Goal: Task Accomplishment & Management: Complete application form

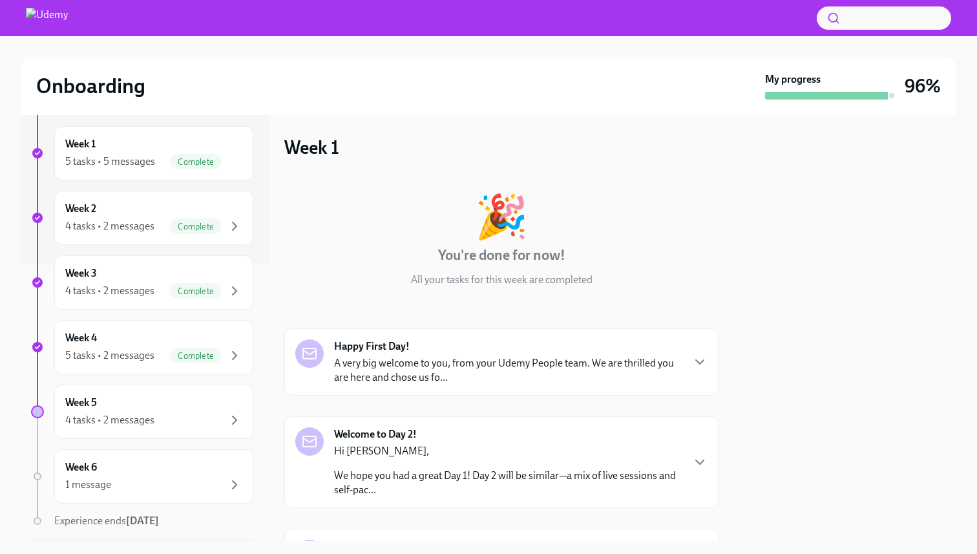
scroll to position [315, 0]
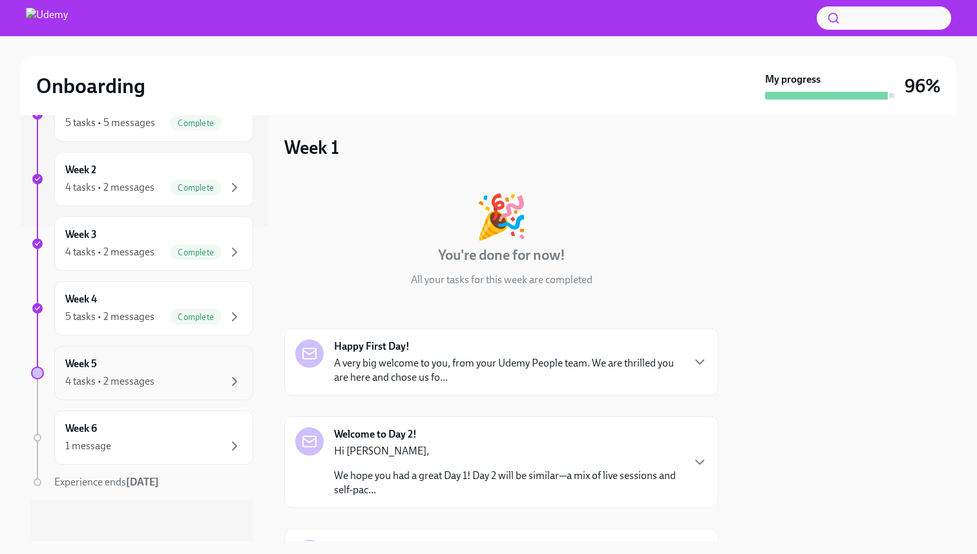
click at [124, 379] on div "4 tasks • 2 messages" at bounding box center [109, 381] width 89 height 14
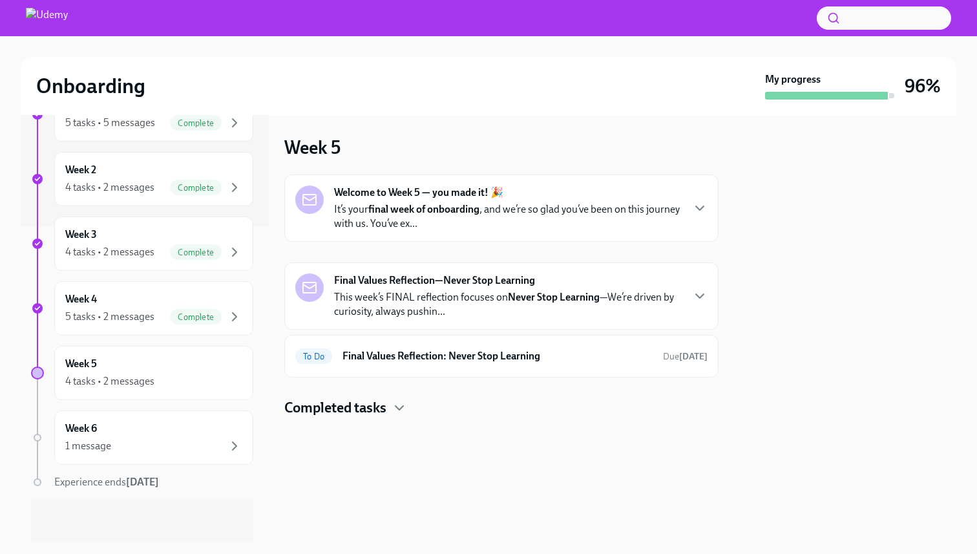
click at [452, 220] on p "It’s your final week of onboarding , and we’re so glad you’ve been on this jour…" at bounding box center [508, 216] width 348 height 28
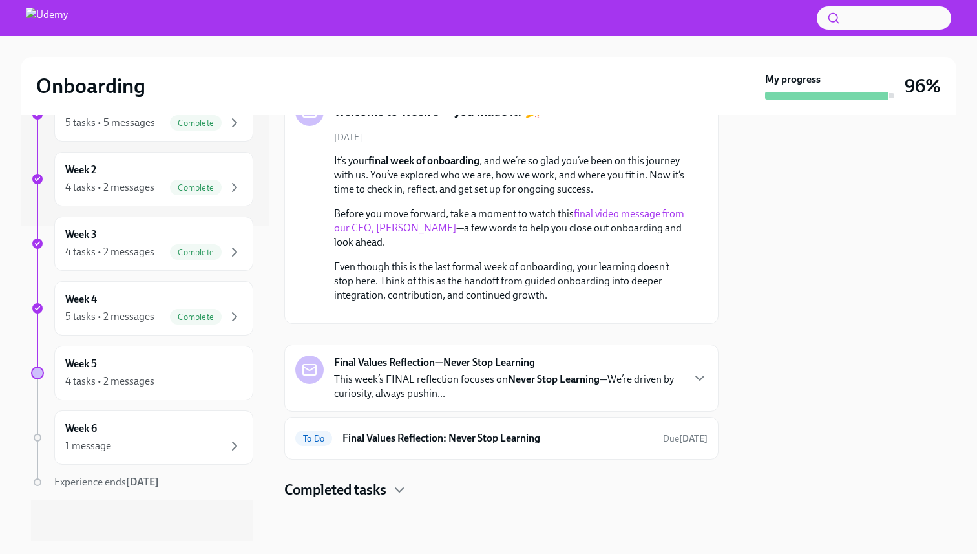
scroll to position [201, 0]
click at [410, 448] on div "To Do Final Values Reflection: Never Stop Learning Due [DATE]" at bounding box center [501, 438] width 412 height 21
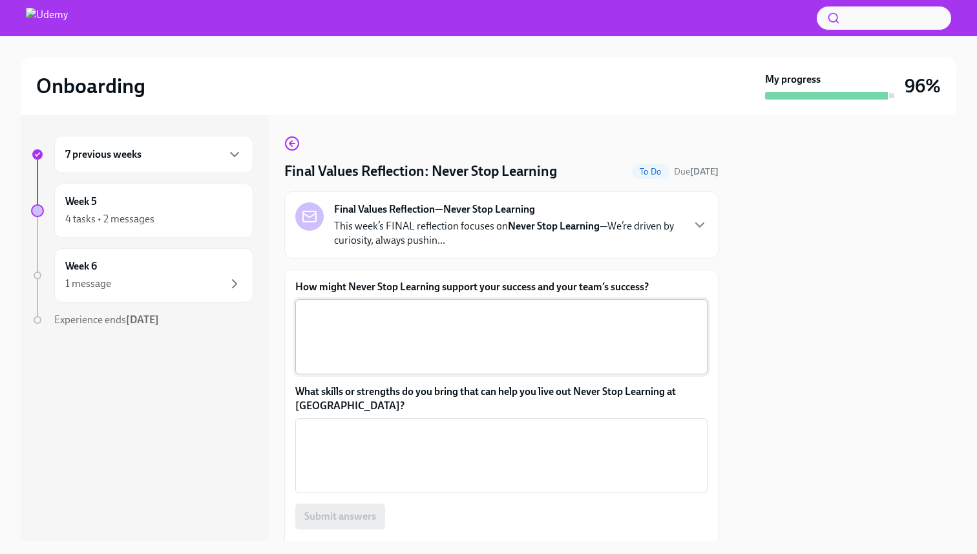
click at [439, 328] on textarea "How might Never Stop Learning support your success and your team’s success?" at bounding box center [501, 337] width 397 height 62
click at [660, 233] on p "This week’s FINAL reflection focuses on Never Stop Learning —We’re driven by cu…" at bounding box center [508, 233] width 348 height 28
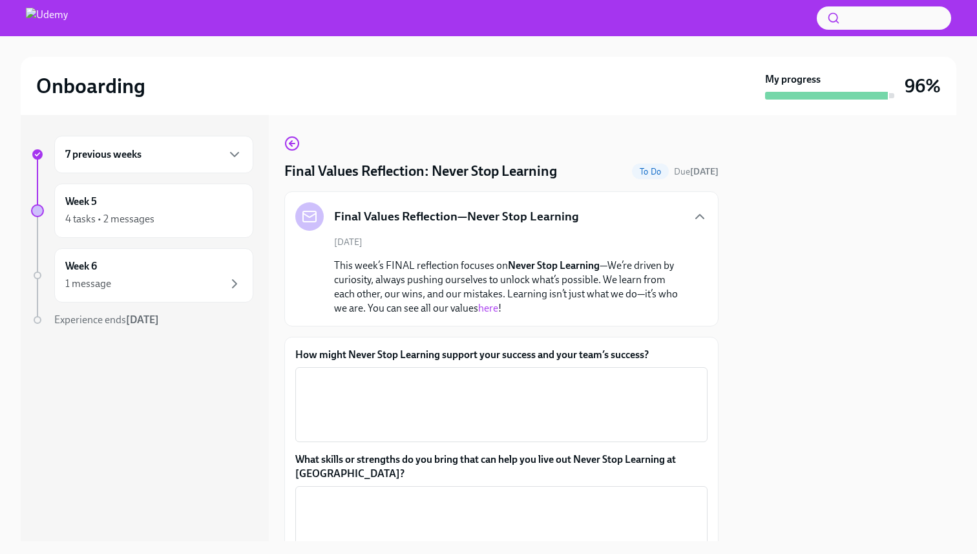
click at [478, 308] on link "here" at bounding box center [488, 308] width 20 height 12
click at [504, 382] on textarea "How might Never Stop Learning support your success and your team’s success?" at bounding box center [501, 404] width 397 height 62
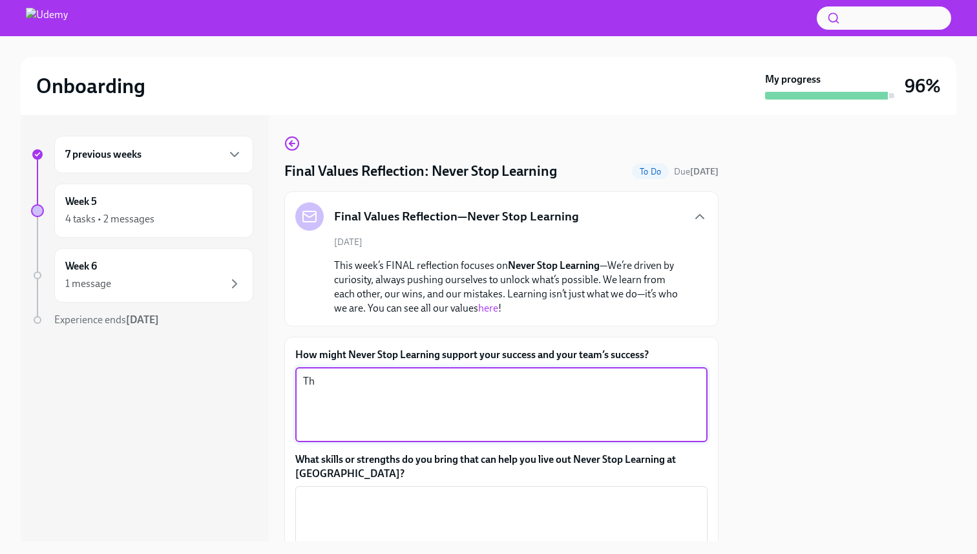
type textarea "T"
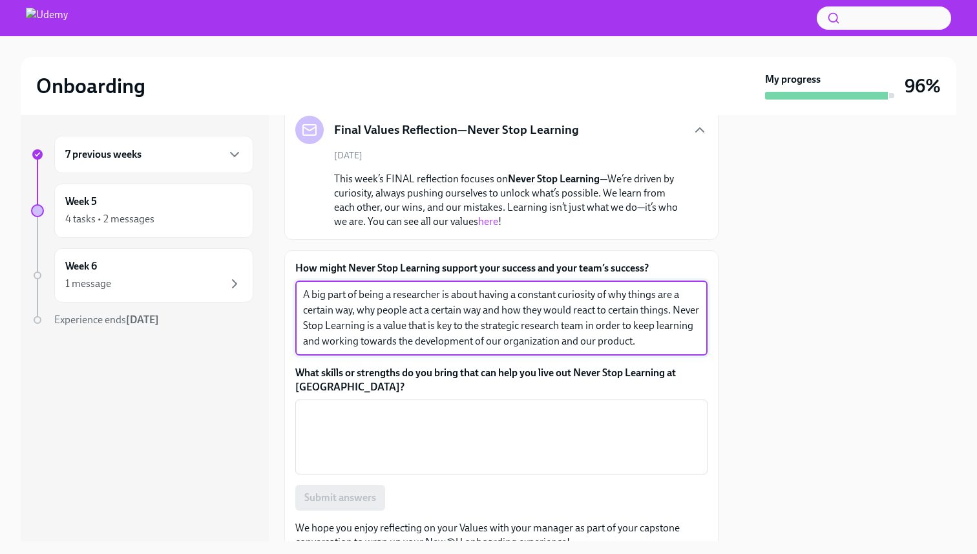
scroll to position [95, 0]
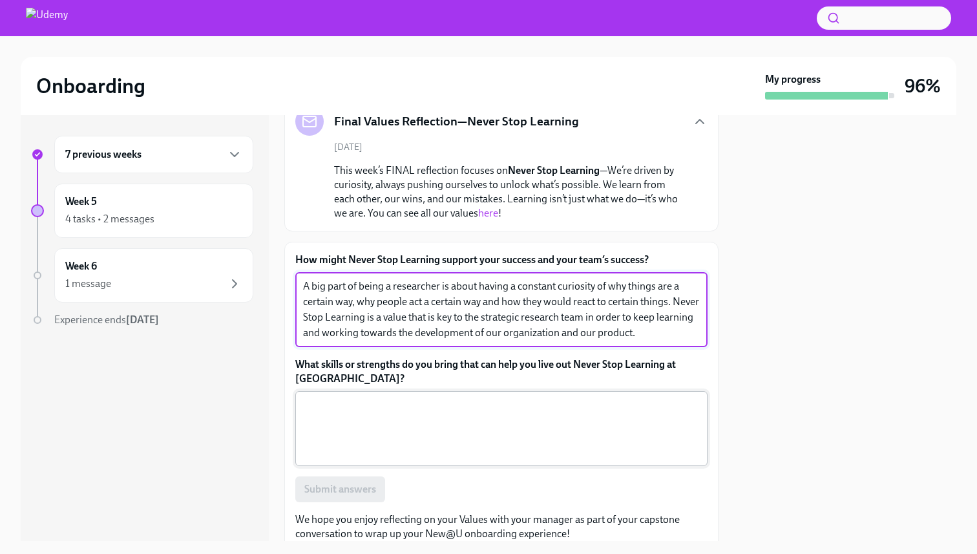
type textarea "A big part of being a researcher is about having a constant curiosity of why th…"
click at [444, 432] on textarea "What skills or strengths do you bring that can help you live out Never Stop Lea…" at bounding box center [501, 428] width 397 height 62
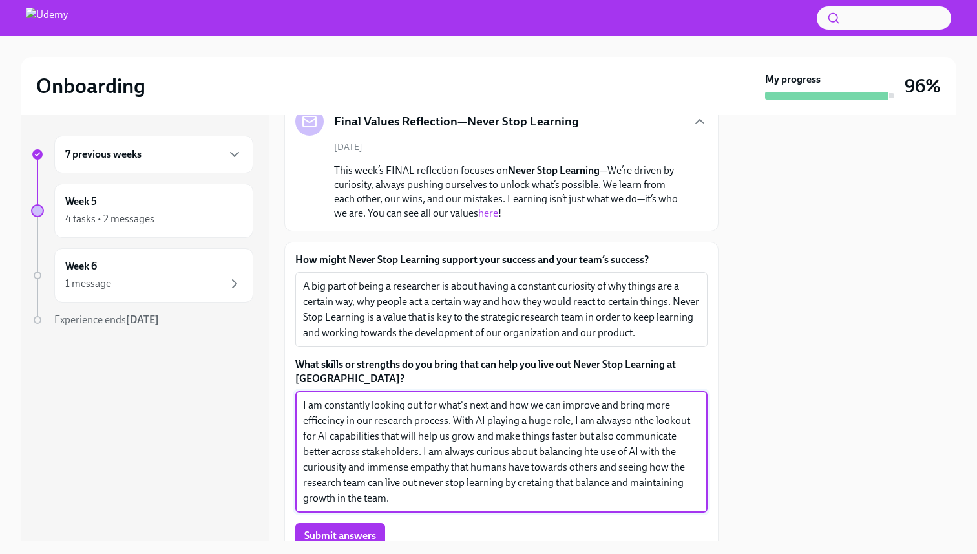
type textarea "I am constantly looking out for what's next and how we can improve and bring mo…"
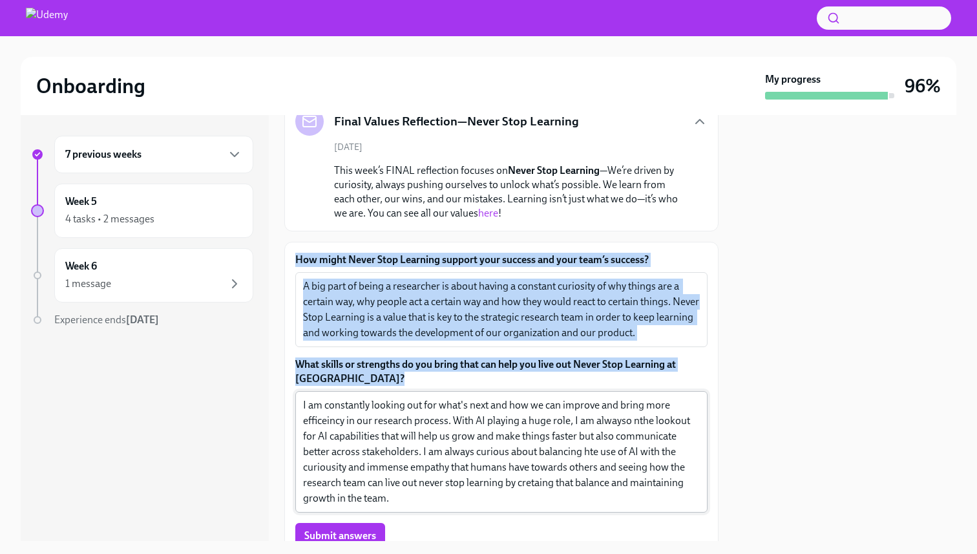
drag, startPoint x: 293, startPoint y: 257, endPoint x: 393, endPoint y: 500, distance: 262.7
click at [393, 500] on div "How might Never Stop Learning support your success and your team’s success? A b…" at bounding box center [501, 420] width 434 height 357
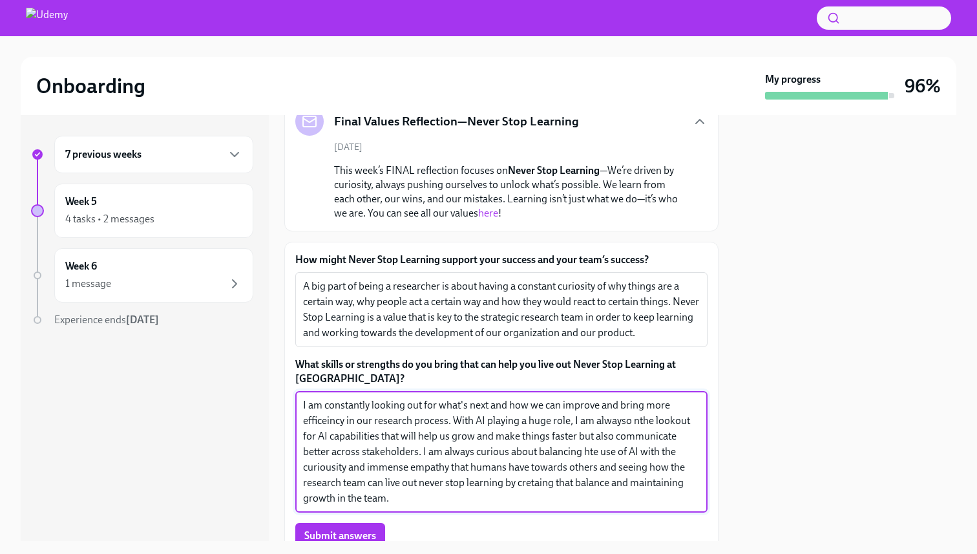
drag, startPoint x: 393, startPoint y: 500, endPoint x: 276, endPoint y: 242, distance: 283.0
click at [276, 242] on div "7 previous weeks Week 5 4 tasks • 2 messages Week 6 1 message Experience ends […" at bounding box center [488, 328] width 935 height 426
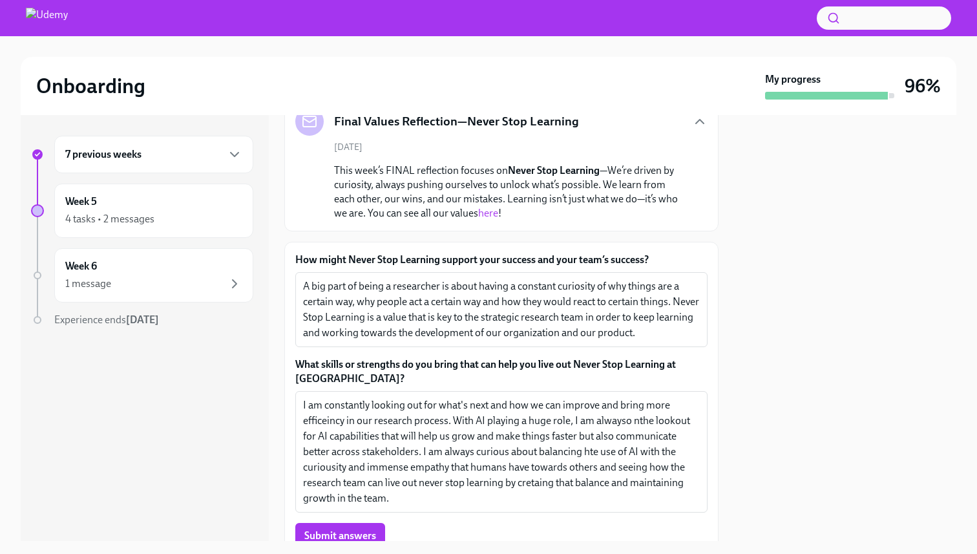
click at [286, 249] on div "How might Never Stop Learning support your success and your team’s success? A b…" at bounding box center [501, 420] width 434 height 357
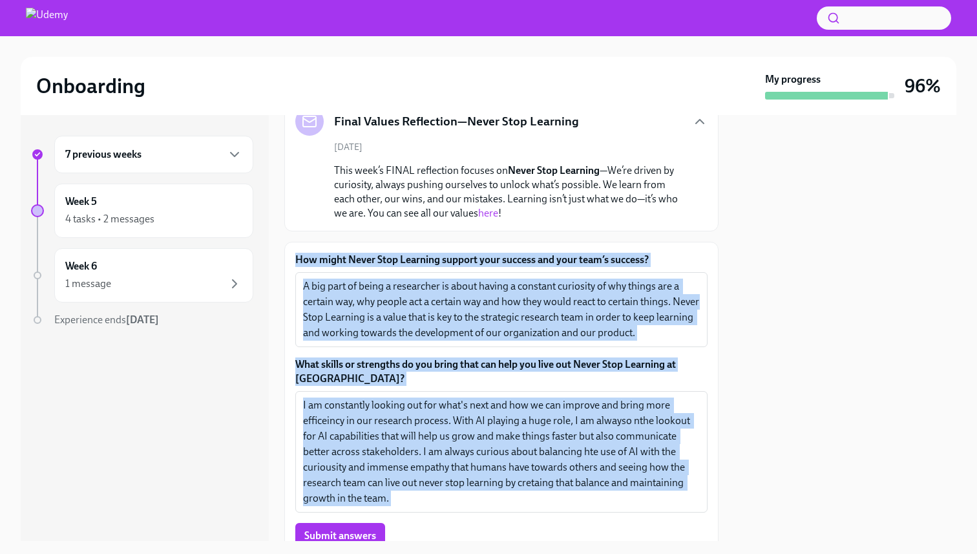
scroll to position [194, 0]
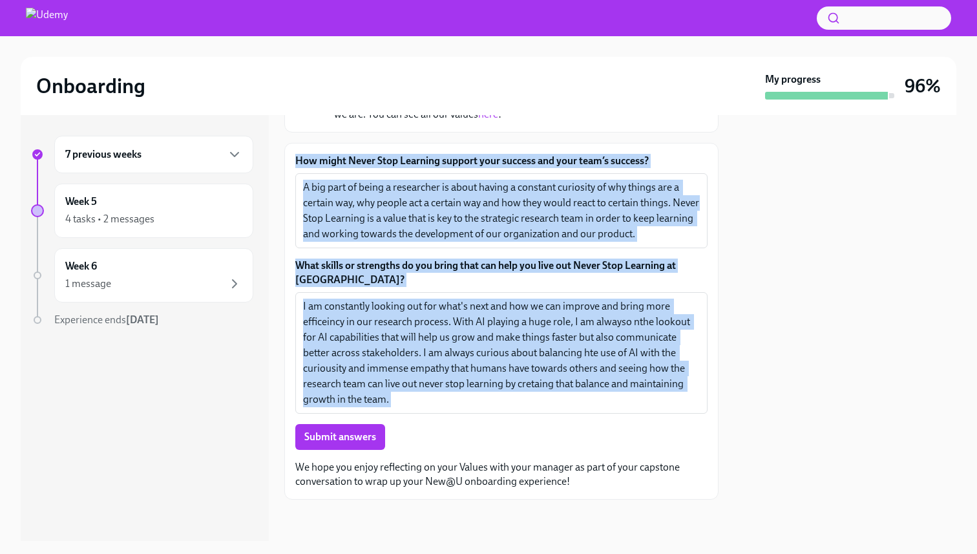
drag, startPoint x: 294, startPoint y: 253, endPoint x: 432, endPoint y: 430, distance: 223.7
click at [432, 430] on div "How might Never Stop Learning support your success and your team’s success? A b…" at bounding box center [501, 321] width 434 height 357
copy div "Lor ipsum Dolor Sita Consecte adipisc elit seddoei tem inci utla’e dolorem? A e…"
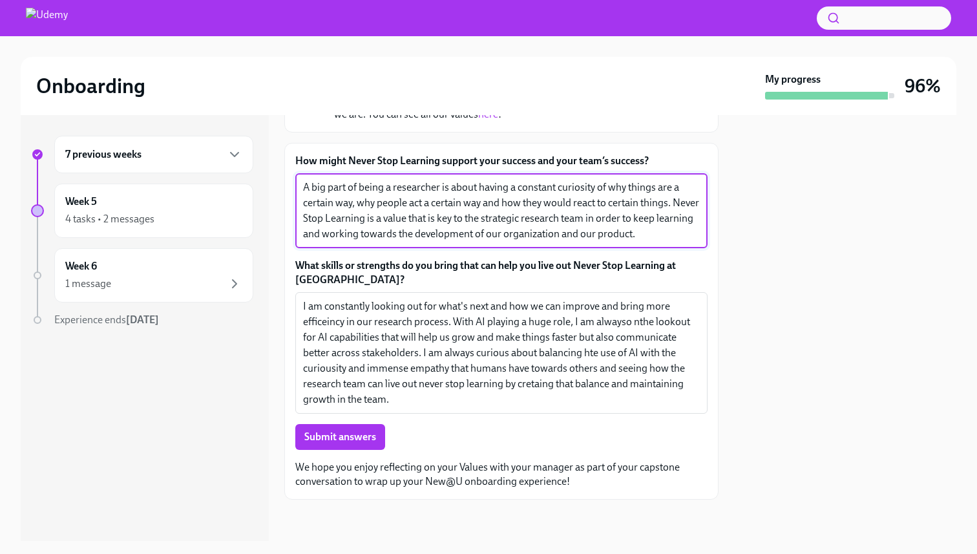
click at [568, 213] on textarea "A big part of being a researcher is about having a constant curiosity of why th…" at bounding box center [501, 211] width 397 height 62
drag, startPoint x: 679, startPoint y: 233, endPoint x: 244, endPoint y: 173, distance: 438.8
click at [244, 173] on div "7 previous weeks Week 5 4 tasks • 2 messages Week 6 1 message Experience ends […" at bounding box center [488, 328] width 935 height 426
paste textarea "Never Stop Learning helps our team stay curious, question assumptions, and keep…"
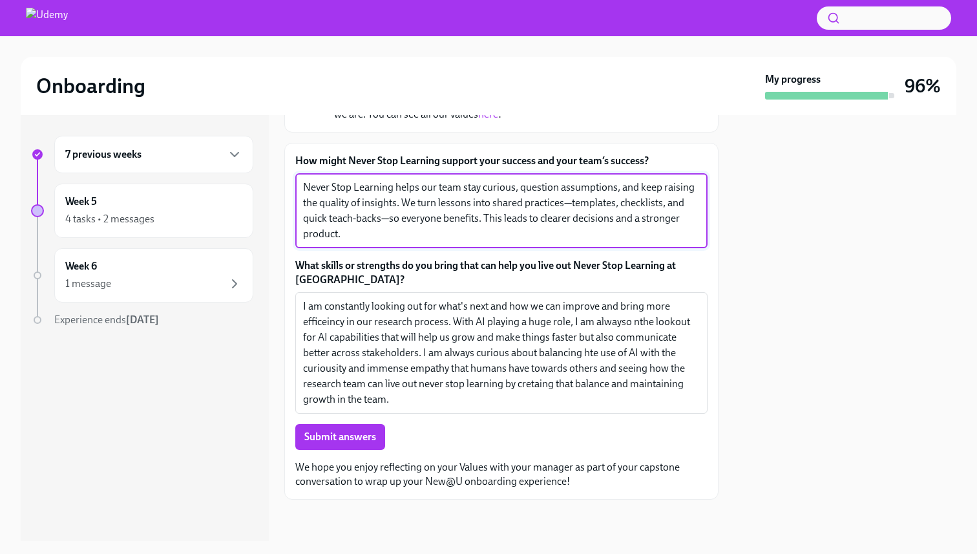
drag, startPoint x: 469, startPoint y: 202, endPoint x: 439, endPoint y: 200, distance: 30.4
click at [439, 200] on textarea "Never Stop Learning helps our team stay curious, question assumptions, and keep…" at bounding box center [501, 211] width 397 height 62
click at [579, 203] on textarea "Never Stop Learning helps our team stay curious, question assumptions, and keep…" at bounding box center [501, 211] width 397 height 62
click at [390, 219] on textarea "Never Stop Learning helps our team stay curious, question assumptions, and keep…" at bounding box center [501, 211] width 397 height 62
click at [402, 233] on textarea "Never Stop Learning helps our team stay curious, question assumptions, and keep…" at bounding box center [501, 211] width 397 height 62
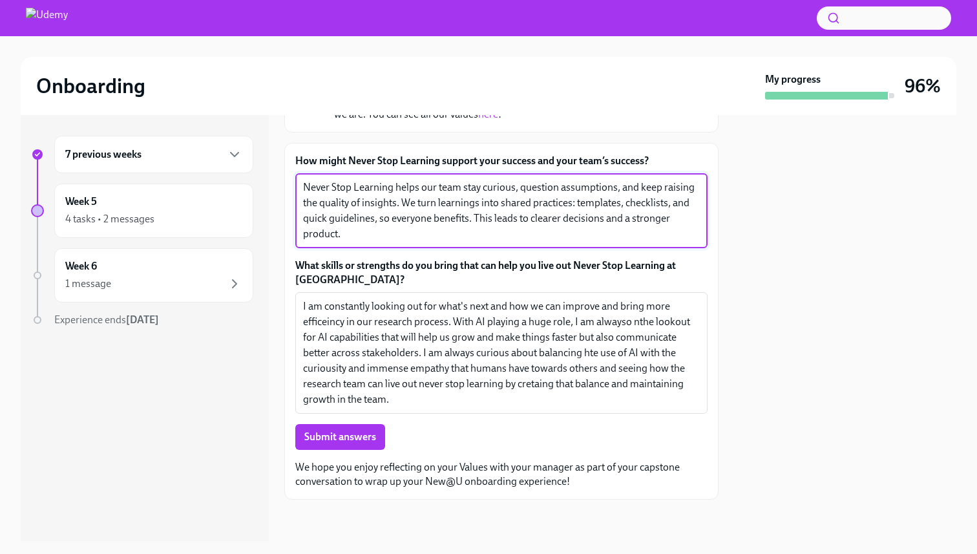
paste textarea "Using Udemy courses to close skill gaps fast, we improve research quality, spee…"
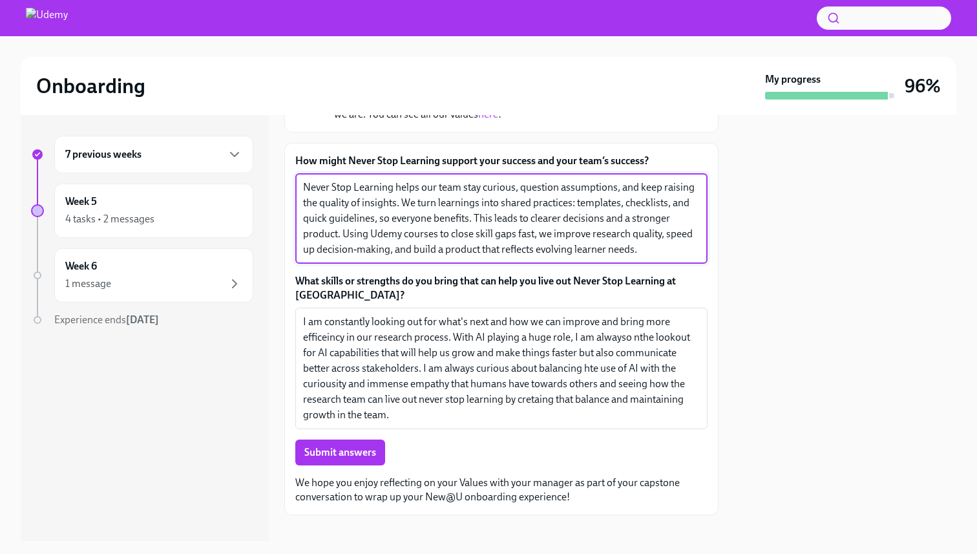
drag, startPoint x: 341, startPoint y: 234, endPoint x: 474, endPoint y: 219, distance: 133.3
click at [474, 219] on textarea "Never Stop Learning helps our team stay curious, question assumptions, and keep…" at bounding box center [501, 219] width 397 height 78
click at [441, 249] on textarea "Never Stop Learning helps our team stay curious, question assumptions, and keep…" at bounding box center [501, 219] width 397 height 78
type textarea "Never Stop Learning helps our team stay curious, question assumptions, and keep…"
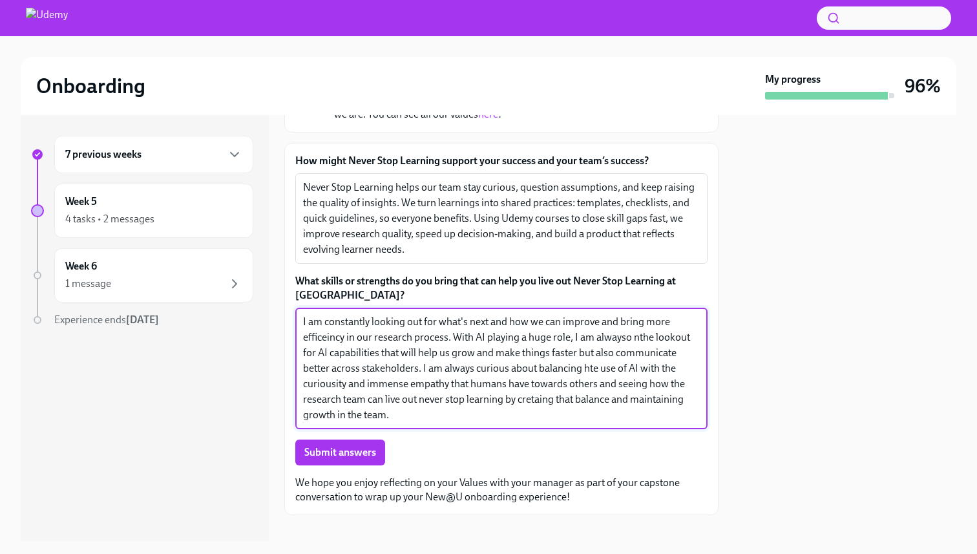
drag, startPoint x: 406, startPoint y: 417, endPoint x: 253, endPoint y: 281, distance: 204.5
click at [253, 281] on div "7 previous weeks Week 5 4 tasks • 2 messages Week 6 1 message Experience ends […" at bounding box center [488, 328] width 935 height 426
paste textarea "stay focused on what’s next and how to bring more efficiency to our research pr…"
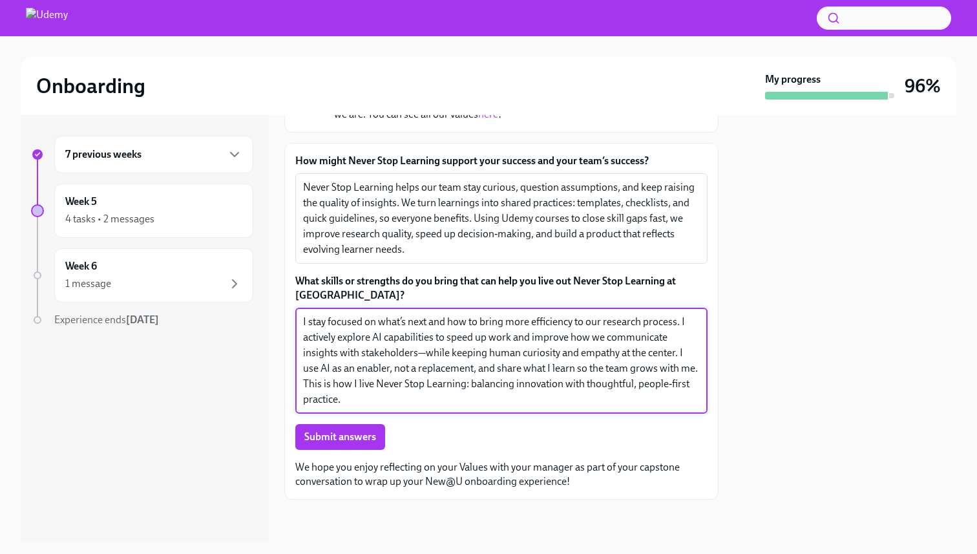
click at [424, 351] on textarea "I stay focused on what’s next and how to bring more efficiency to our research …" at bounding box center [501, 360] width 397 height 93
click at [375, 384] on textarea "I stay focused on what’s next and how to bring more efficiency to our research …" at bounding box center [501, 360] width 397 height 93
click at [395, 399] on textarea "I stay focused on what’s next and how to bring more efficiency to our research …" at bounding box center [501, 360] width 397 height 93
type textarea "I stay focused on what’s next and how to bring more efficiency to our research …"
click at [359, 435] on span "Submit answers" at bounding box center [340, 436] width 72 height 13
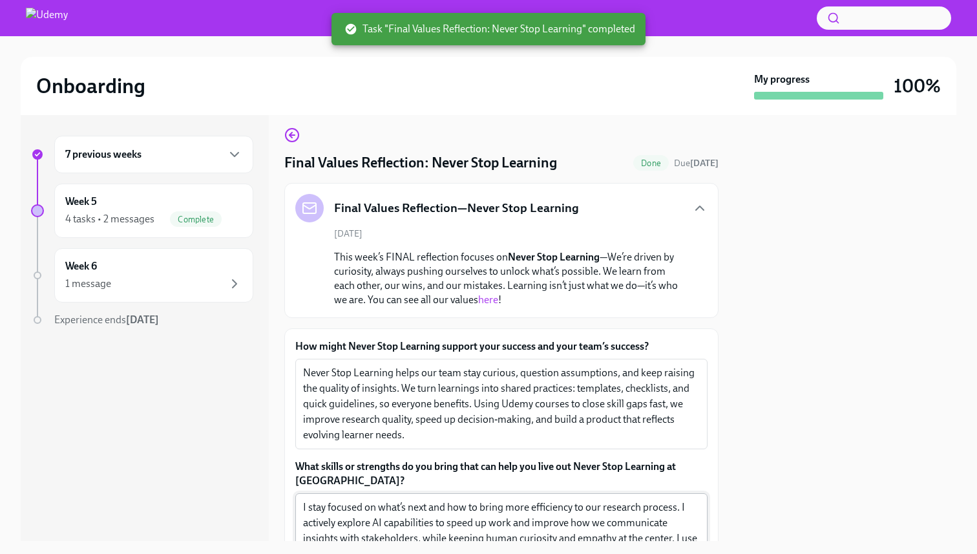
scroll to position [0, 0]
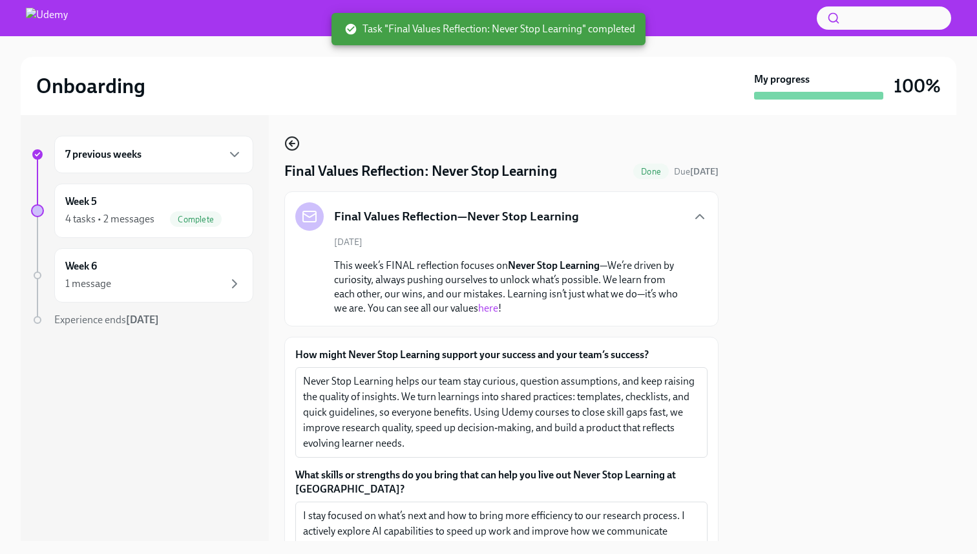
click at [294, 147] on icon "button" at bounding box center [292, 144] width 16 height 16
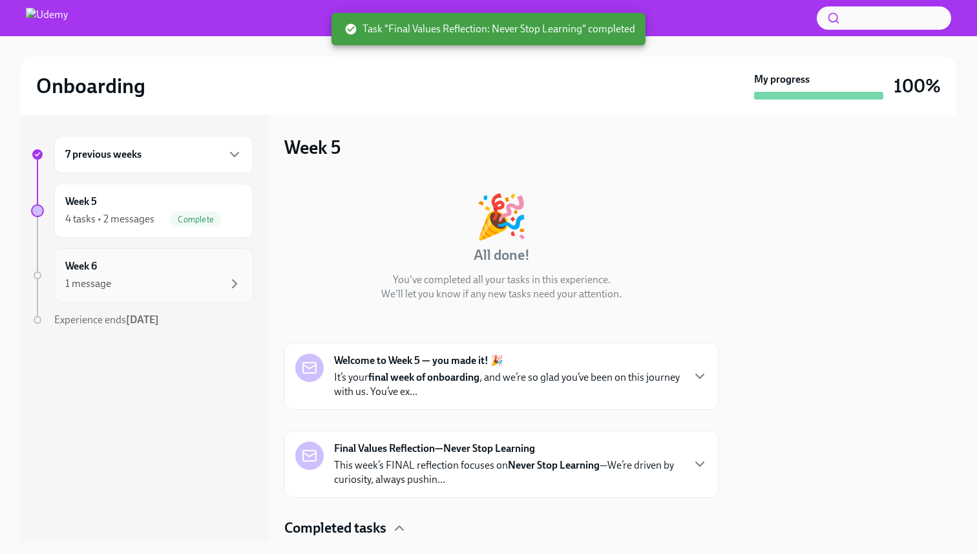
click at [202, 271] on div "Week 6 1 message" at bounding box center [153, 275] width 177 height 32
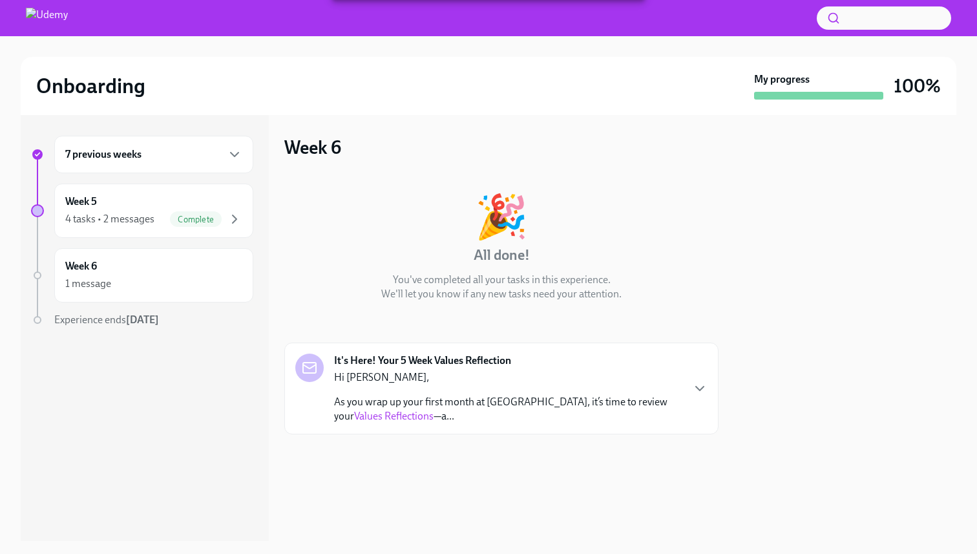
click at [388, 375] on p "Hi [PERSON_NAME]," at bounding box center [508, 377] width 348 height 14
